Goal: Transaction & Acquisition: Purchase product/service

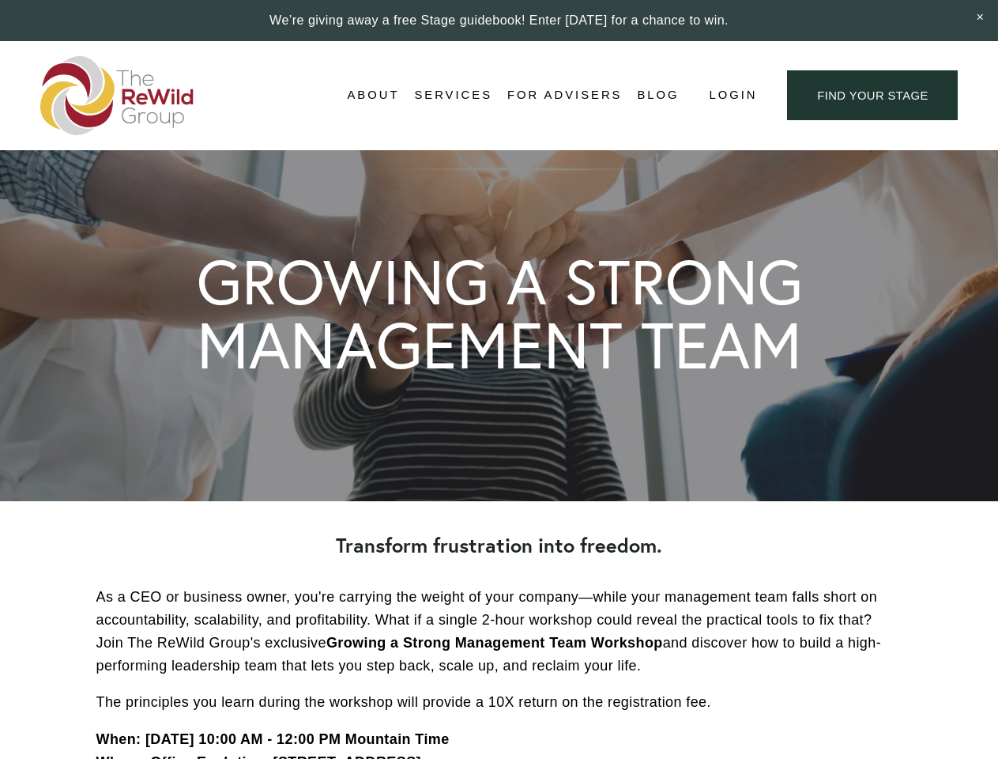
click at [732, 96] on span "Login" at bounding box center [733, 95] width 48 height 21
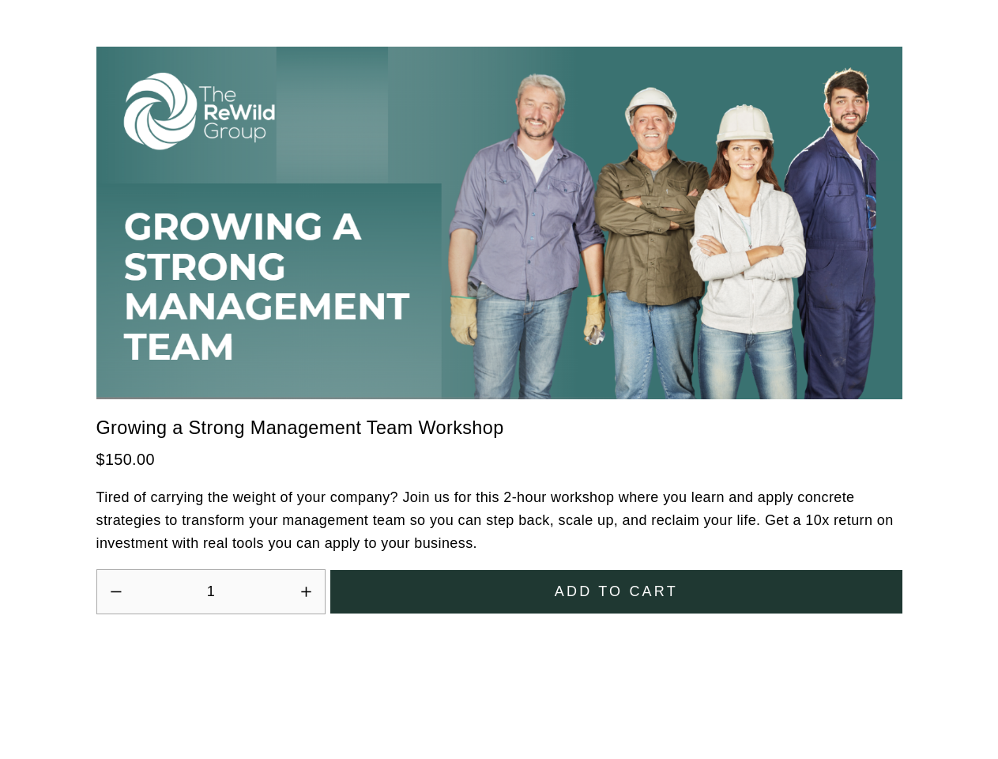
scroll to position [4372, 0]
click at [306, 586] on icon "Increase quantity by 1" at bounding box center [305, 590] width 9 height 9
click at [616, 581] on span "Add to cart" at bounding box center [616, 591] width 123 height 21
type input "2"
